Goal: Information Seeking & Learning: Learn about a topic

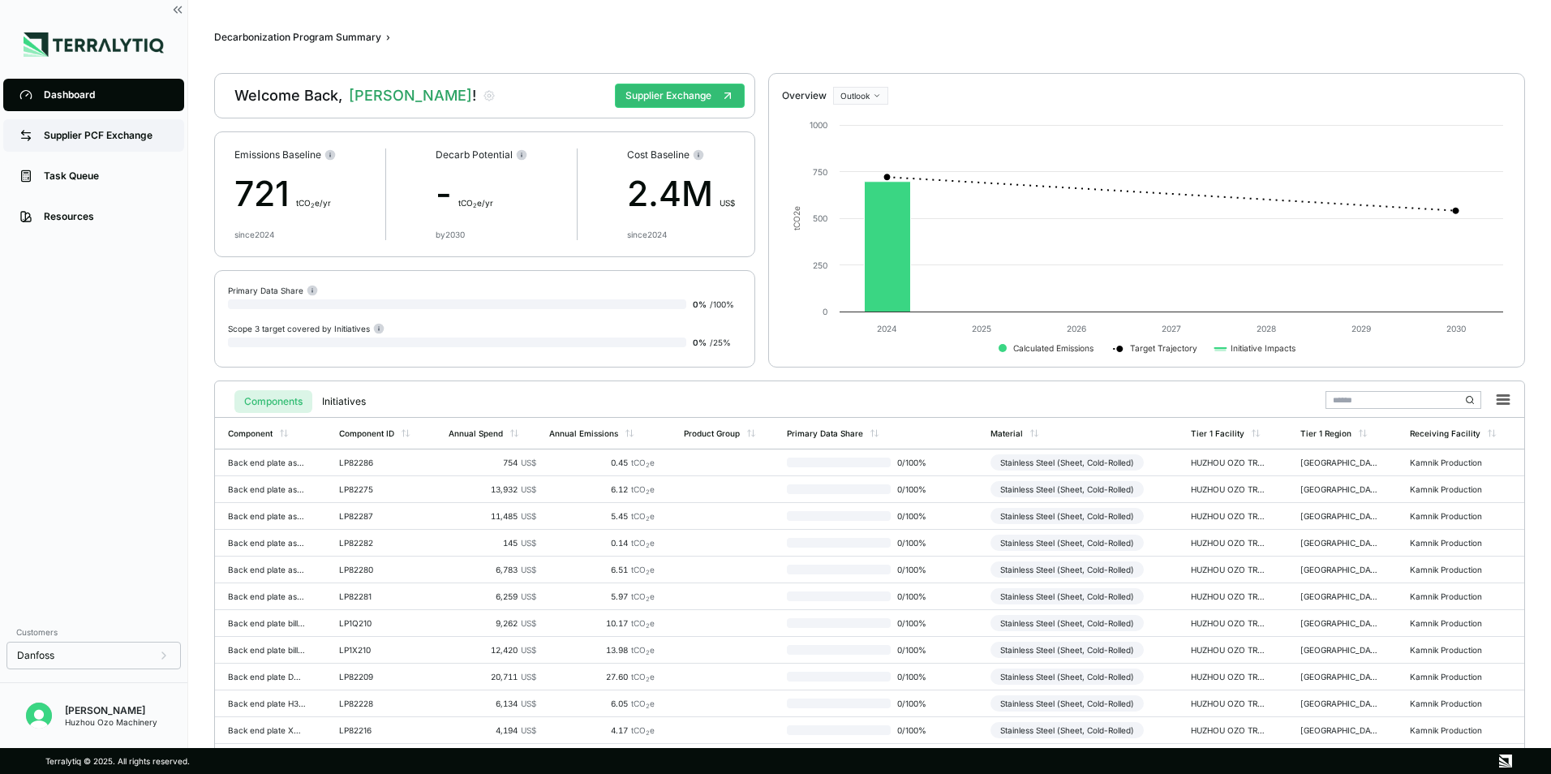
click at [105, 131] on div "Supplier PCF Exchange" at bounding box center [106, 135] width 124 height 13
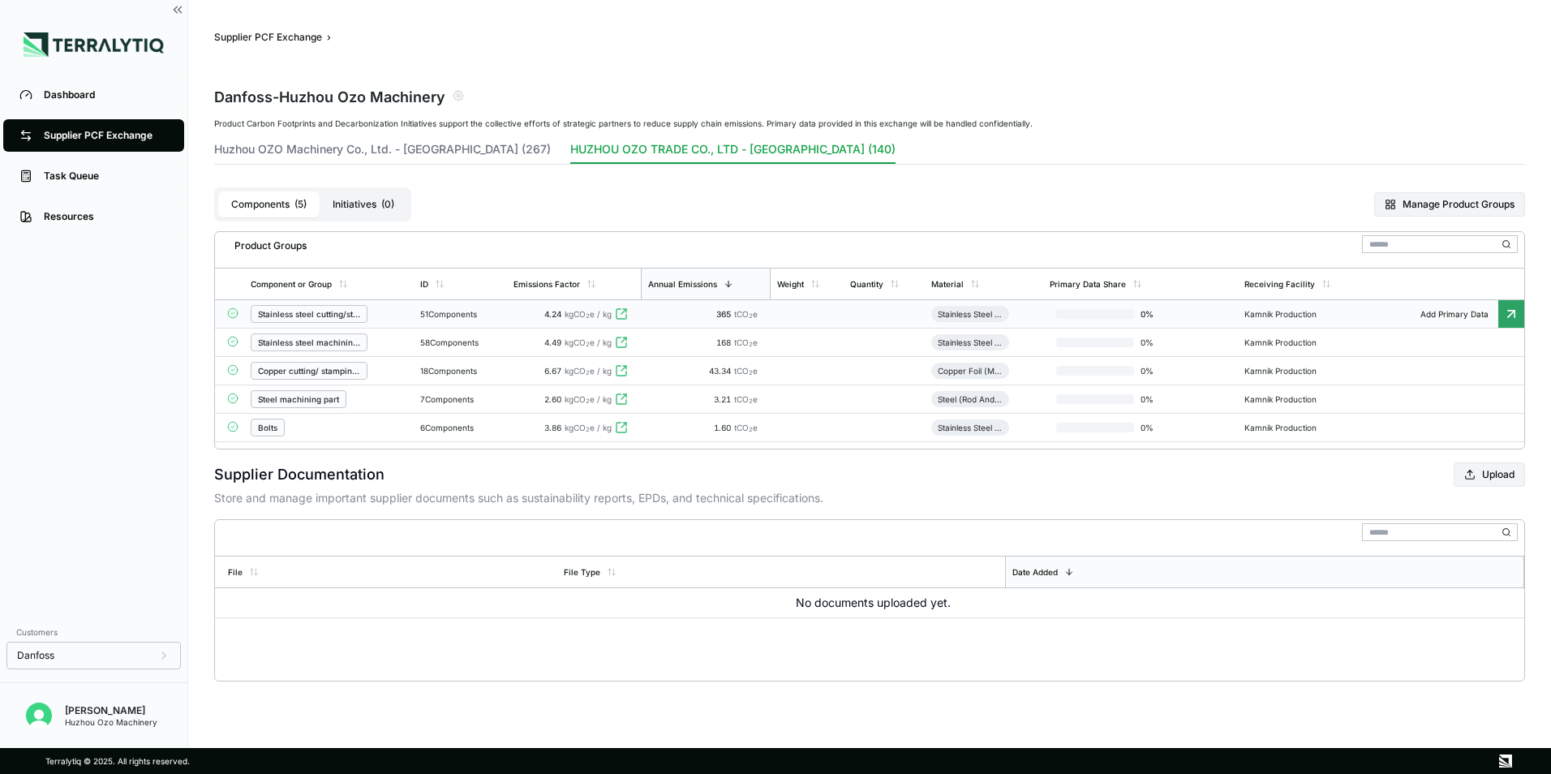
click at [1514, 315] on icon at bounding box center [1511, 313] width 6 height 6
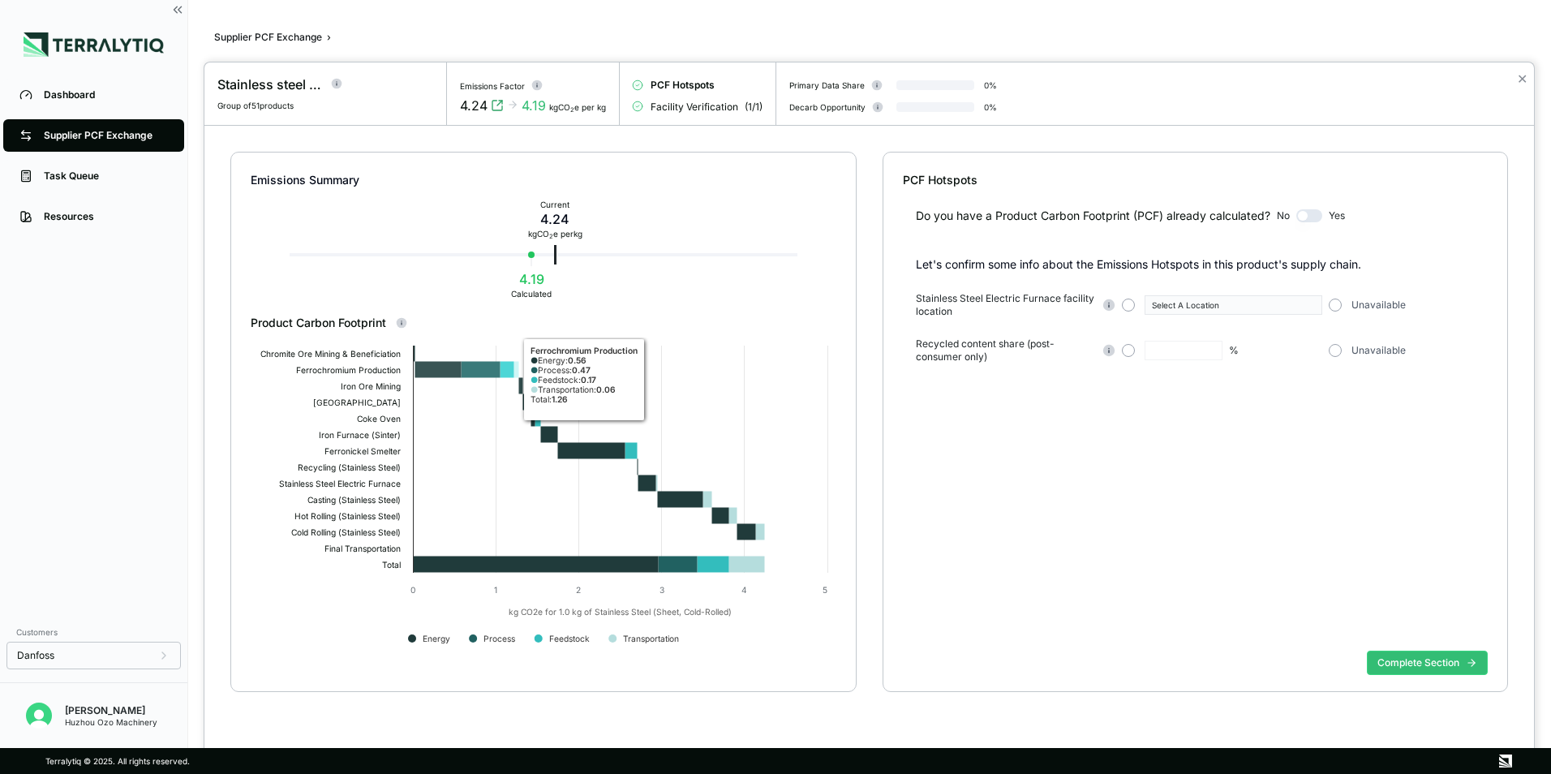
click at [452, 376] on icon at bounding box center [438, 369] width 46 height 16
click at [454, 368] on icon at bounding box center [438, 369] width 46 height 16
click at [478, 642] on rect at bounding box center [543, 499] width 585 height 324
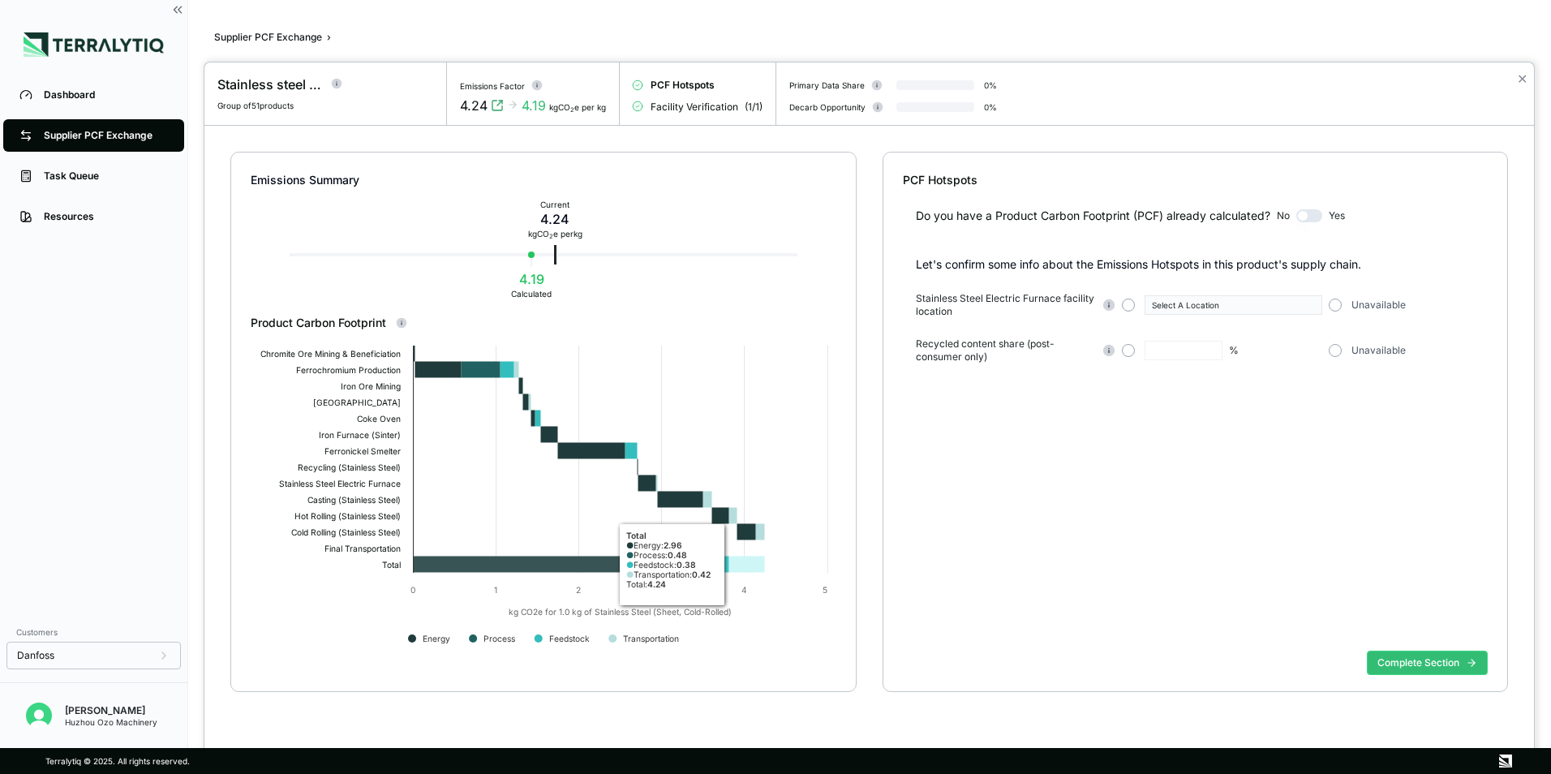
click at [561, 560] on icon at bounding box center [536, 564] width 246 height 16
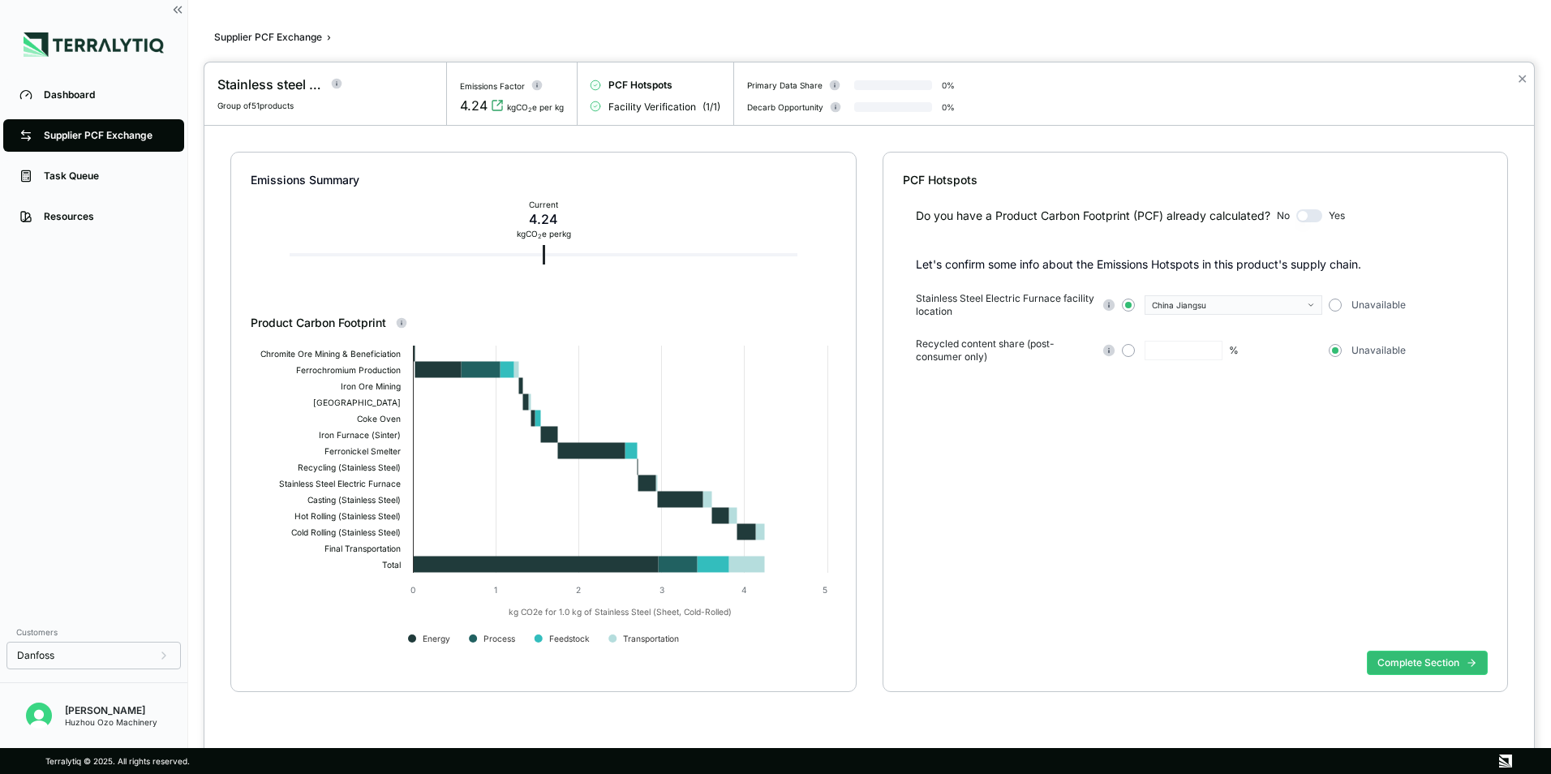
click at [1082, 492] on div "Do you have a Product Carbon Footprint (PCF) already calculated? No Yes Let's c…" at bounding box center [1196, 416] width 586 height 456
